Goal: Check status: Check status

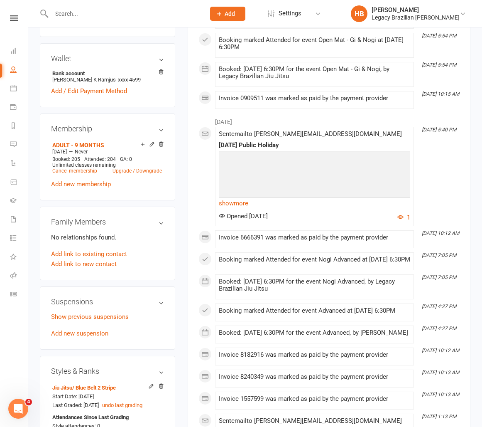
scroll to position [0, 1]
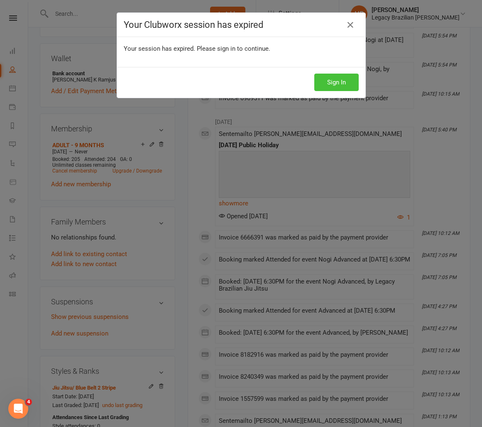
click at [334, 80] on button "Sign In" at bounding box center [336, 82] width 44 height 17
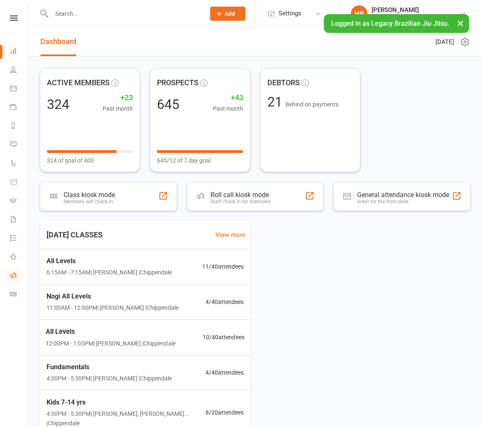
click at [12, 272] on icon at bounding box center [13, 275] width 7 height 7
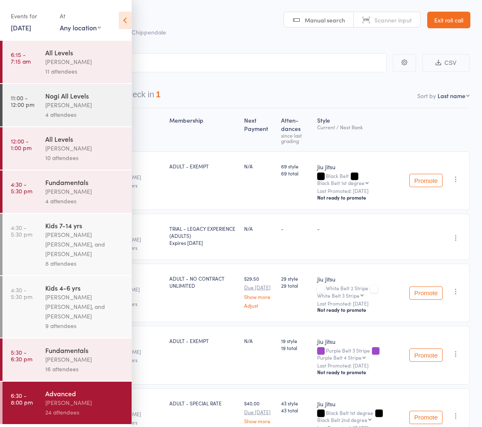
click at [435, 17] on link "Exit roll call" at bounding box center [448, 20] width 43 height 17
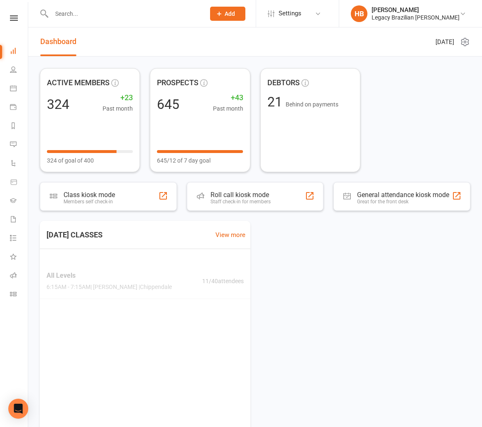
click at [107, 22] on div at bounding box center [119, 13] width 159 height 27
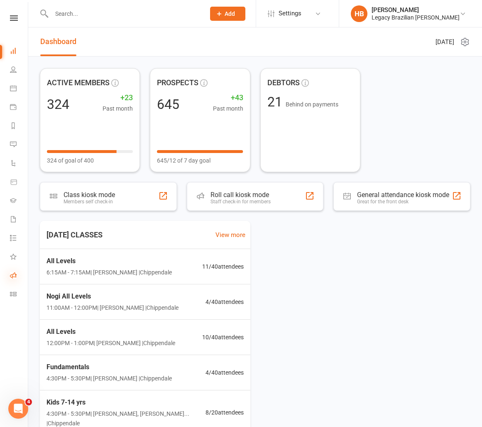
click at [15, 276] on icon at bounding box center [13, 275] width 7 height 7
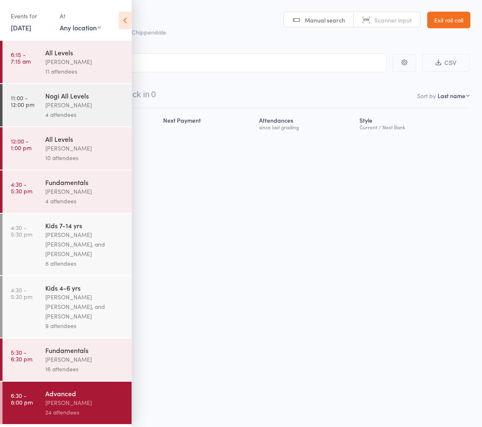
scroll to position [0, 0]
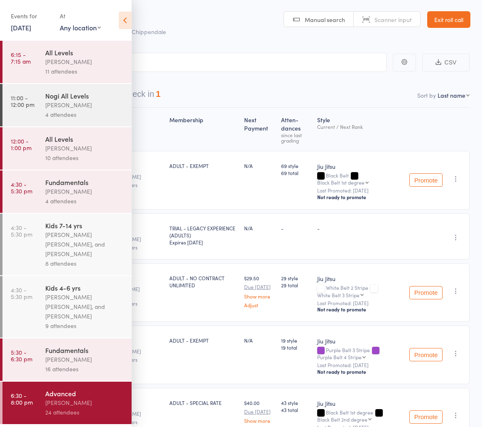
click at [29, 38] on div "Events for [DATE] [DATE] [DATE] Sun Mon Tue Wed Thu Fri Sat 40 28 29 30 01 02 0…" at bounding box center [66, 21] width 132 height 42
click at [30, 33] on div "Events for [DATE] [DATE] [DATE] Sun Mon Tue Wed Thu Fri Sat 40 28 29 30 01 02 0…" at bounding box center [31, 21] width 41 height 25
click at [29, 25] on link "[DATE]" at bounding box center [21, 27] width 20 height 9
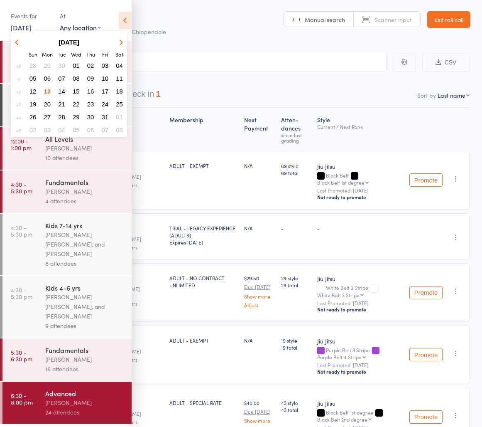
click at [77, 64] on span "01" at bounding box center [76, 65] width 7 height 7
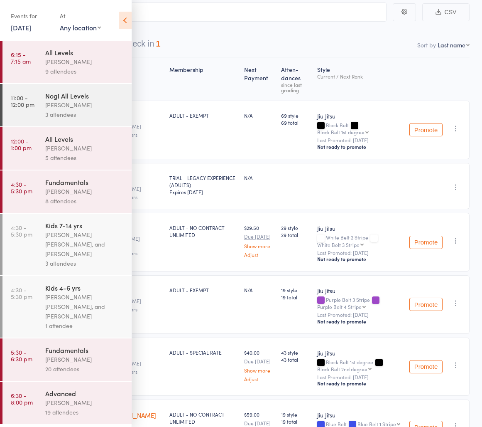
click at [90, 360] on div "[PERSON_NAME]" at bounding box center [84, 359] width 79 height 10
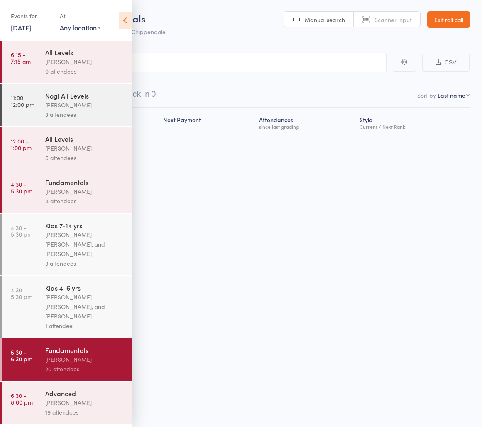
click at [119, 24] on icon at bounding box center [125, 20] width 13 height 17
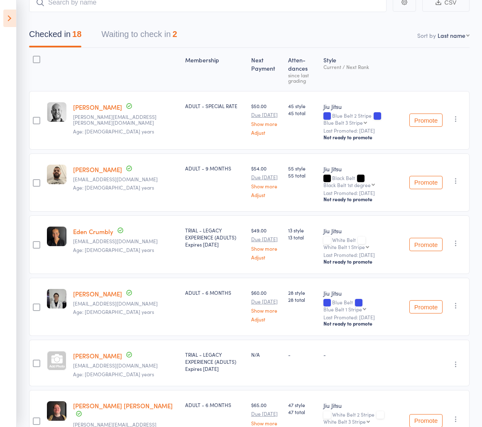
scroll to position [47, 0]
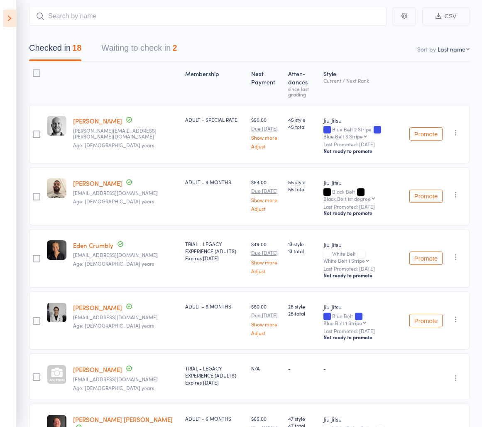
click at [12, 20] on icon at bounding box center [9, 18] width 13 height 17
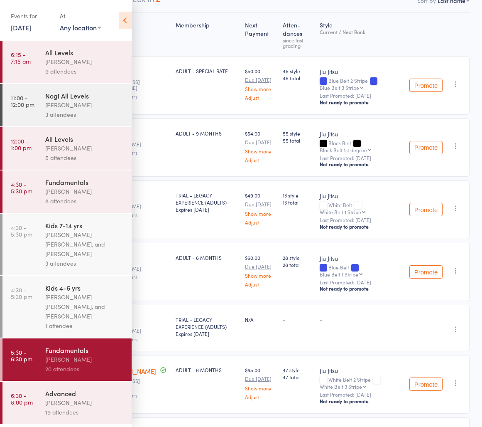
scroll to position [103, 0]
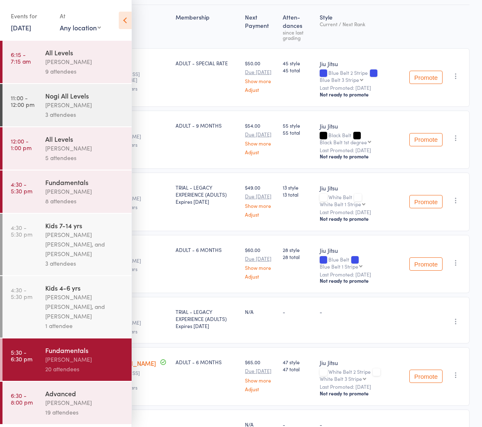
click at [10, 22] on div "Events for [DATE] [DATE] [DATE] Sun Mon Tue Wed Thu Fri Sat 40 28 29 30 01 02 0…" at bounding box center [66, 21] width 132 height 42
click at [12, 24] on link "[DATE]" at bounding box center [21, 27] width 20 height 9
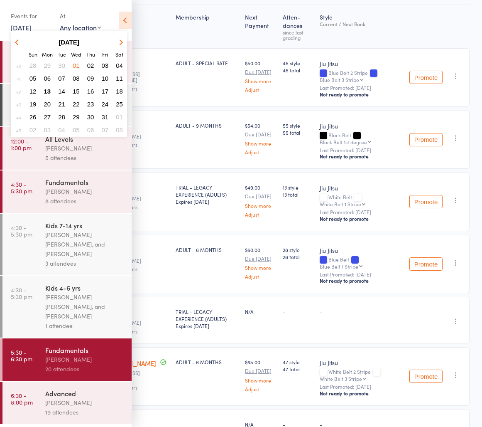
click at [76, 78] on span "08" at bounding box center [76, 78] width 7 height 7
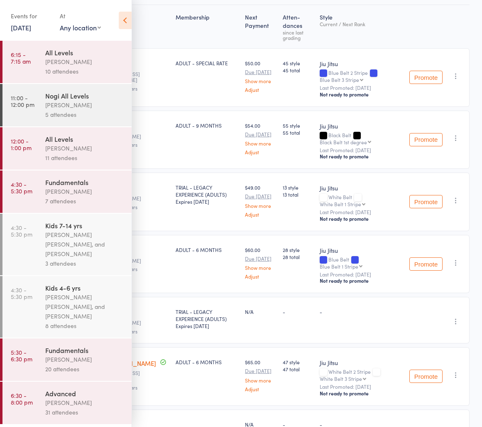
click at [121, 20] on icon at bounding box center [125, 20] width 13 height 17
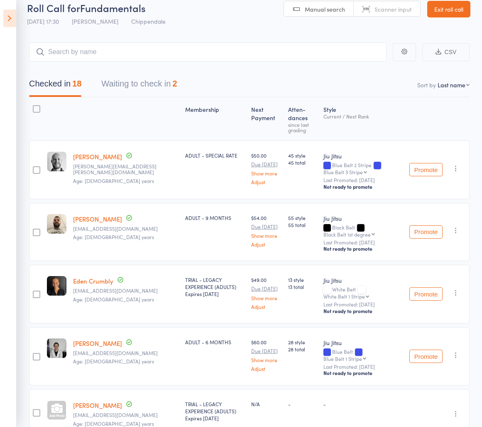
scroll to position [0, 0]
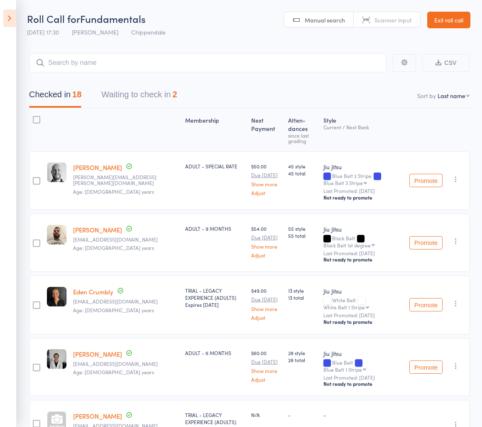
click at [14, 20] on icon at bounding box center [9, 18] width 13 height 17
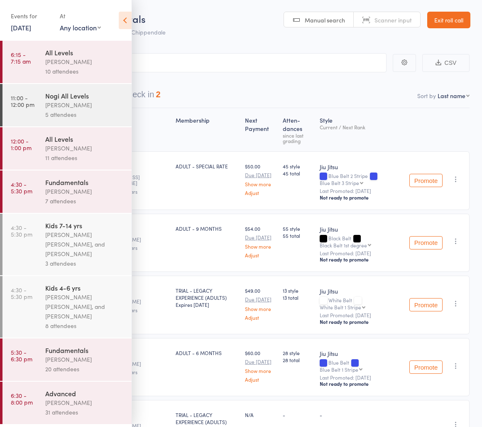
click at [59, 360] on div "[PERSON_NAME]" at bounding box center [84, 359] width 79 height 10
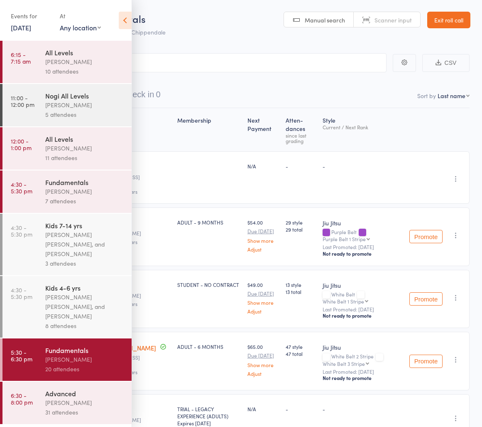
click at [125, 21] on icon at bounding box center [125, 20] width 13 height 17
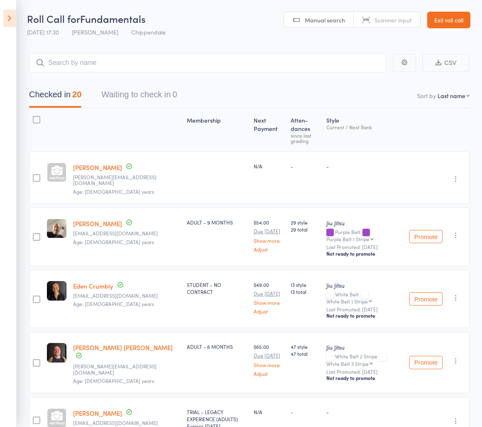
click at [5, 20] on icon at bounding box center [9, 18] width 13 height 17
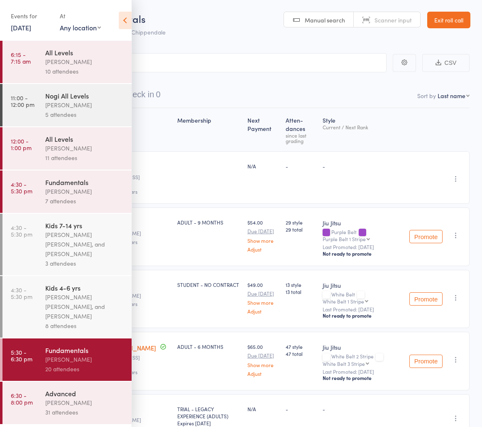
click at [26, 29] on link "[DATE]" at bounding box center [21, 27] width 20 height 9
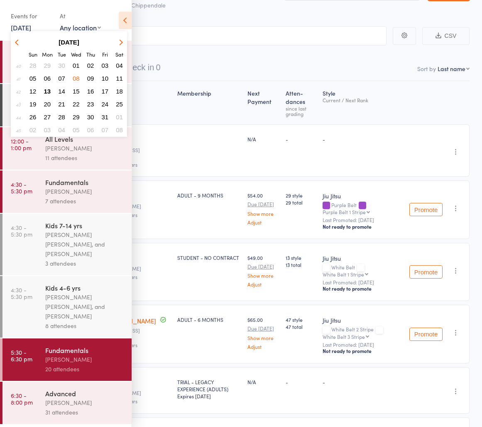
scroll to position [28, 0]
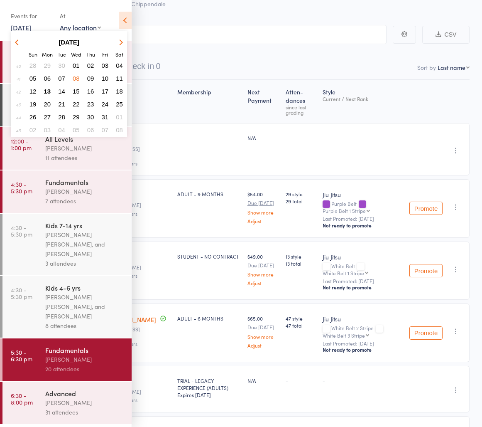
click at [45, 90] on span "13" at bounding box center [47, 91] width 7 height 7
